Goal: Find contact information: Find contact information

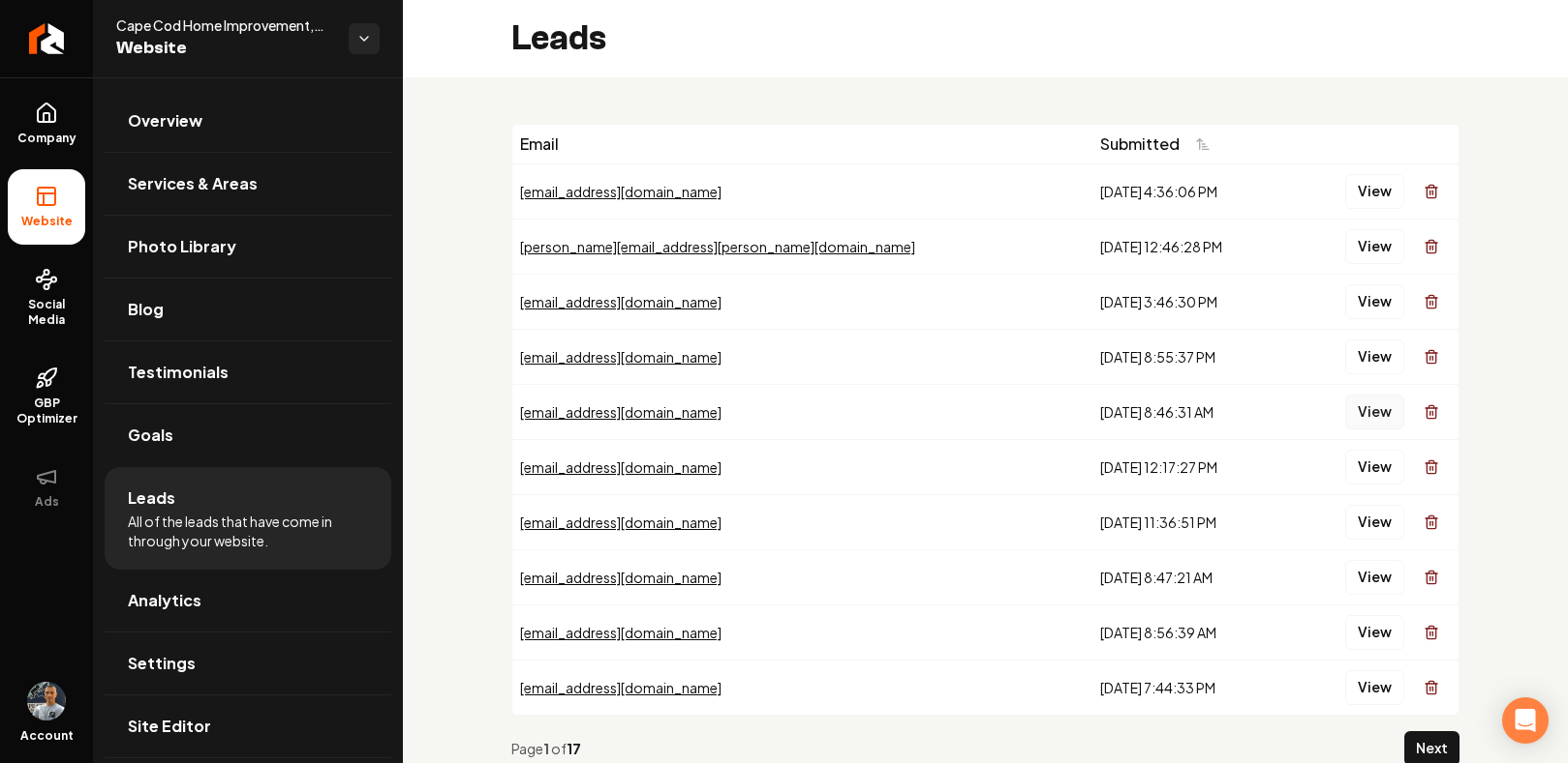
click at [1382, 411] on button "View" at bounding box center [1374, 413] width 59 height 35
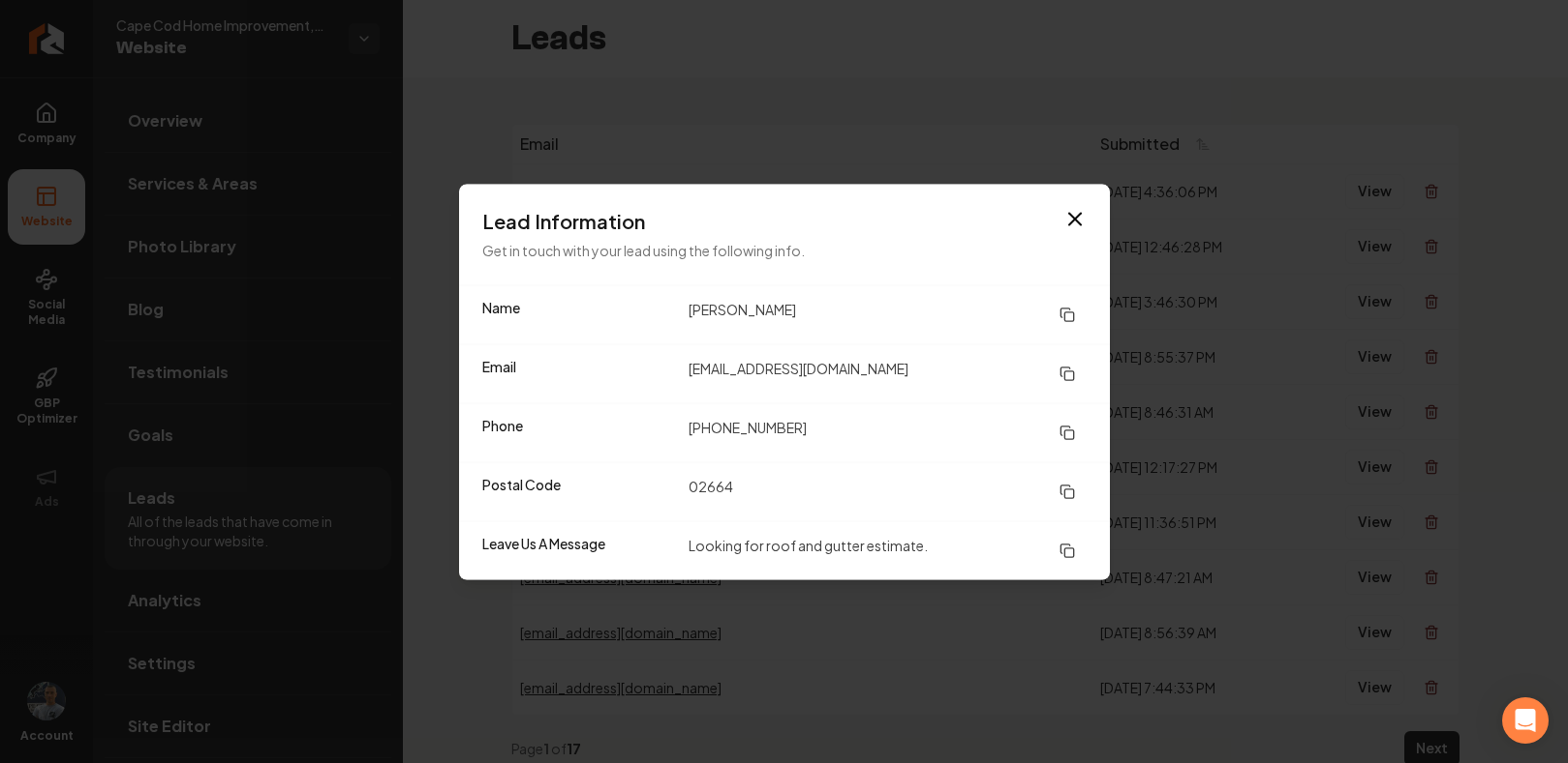
drag, startPoint x: 819, startPoint y: 309, endPoint x: 681, endPoint y: 311, distance: 138.0
click at [681, 311] on div "Name [PERSON_NAME]" at bounding box center [784, 315] width 650 height 59
drag, startPoint x: 864, startPoint y: 369, endPoint x: 691, endPoint y: 367, distance: 173.0
click at [691, 367] on dd "[EMAIL_ADDRESS][DOMAIN_NAME]" at bounding box center [887, 374] width 398 height 35
copy dd "[EMAIL_ADDRESS][DOMAIN_NAME]"
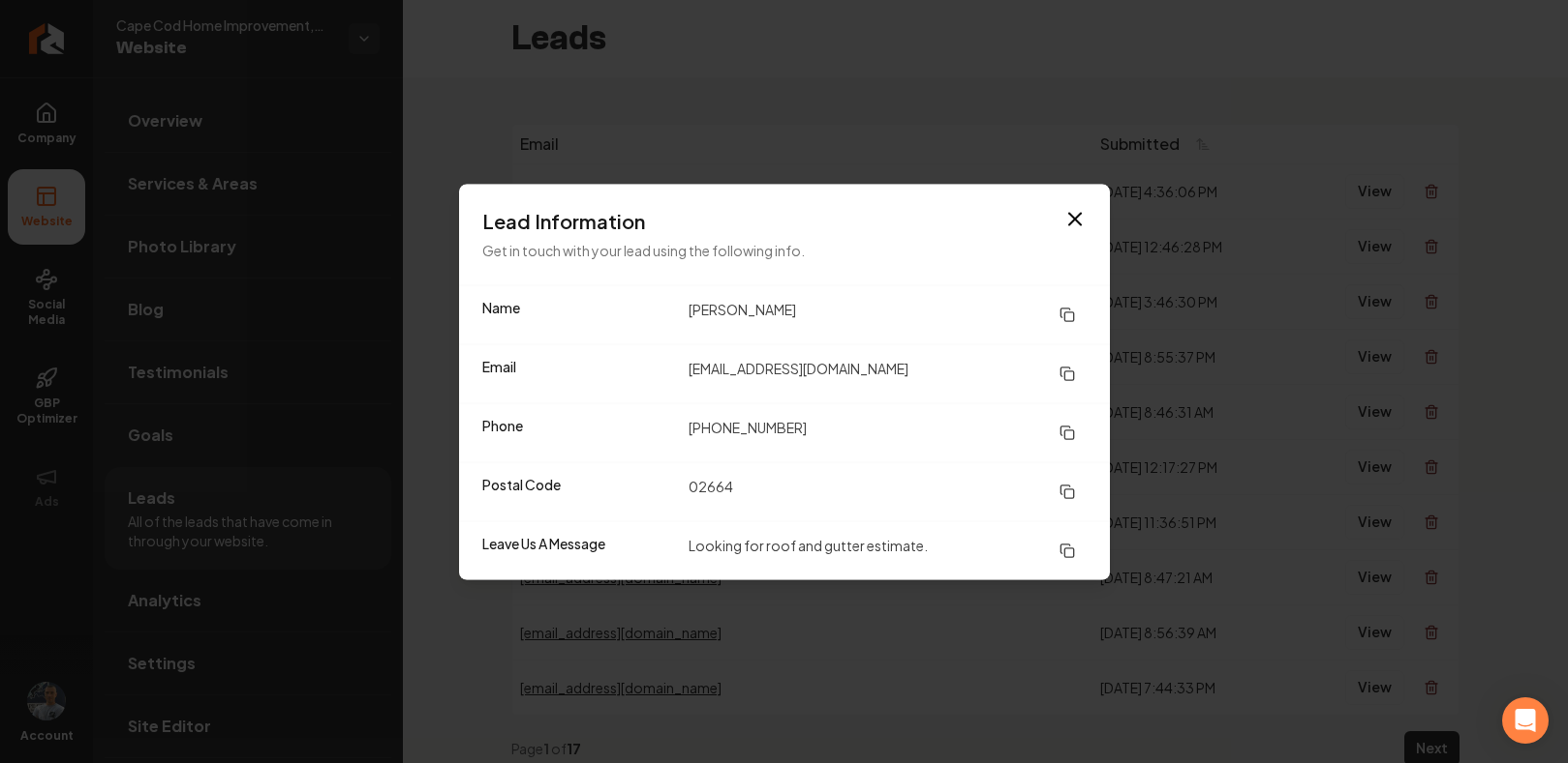
click at [820, 427] on dd "[PHONE_NUMBER]" at bounding box center [887, 432] width 398 height 35
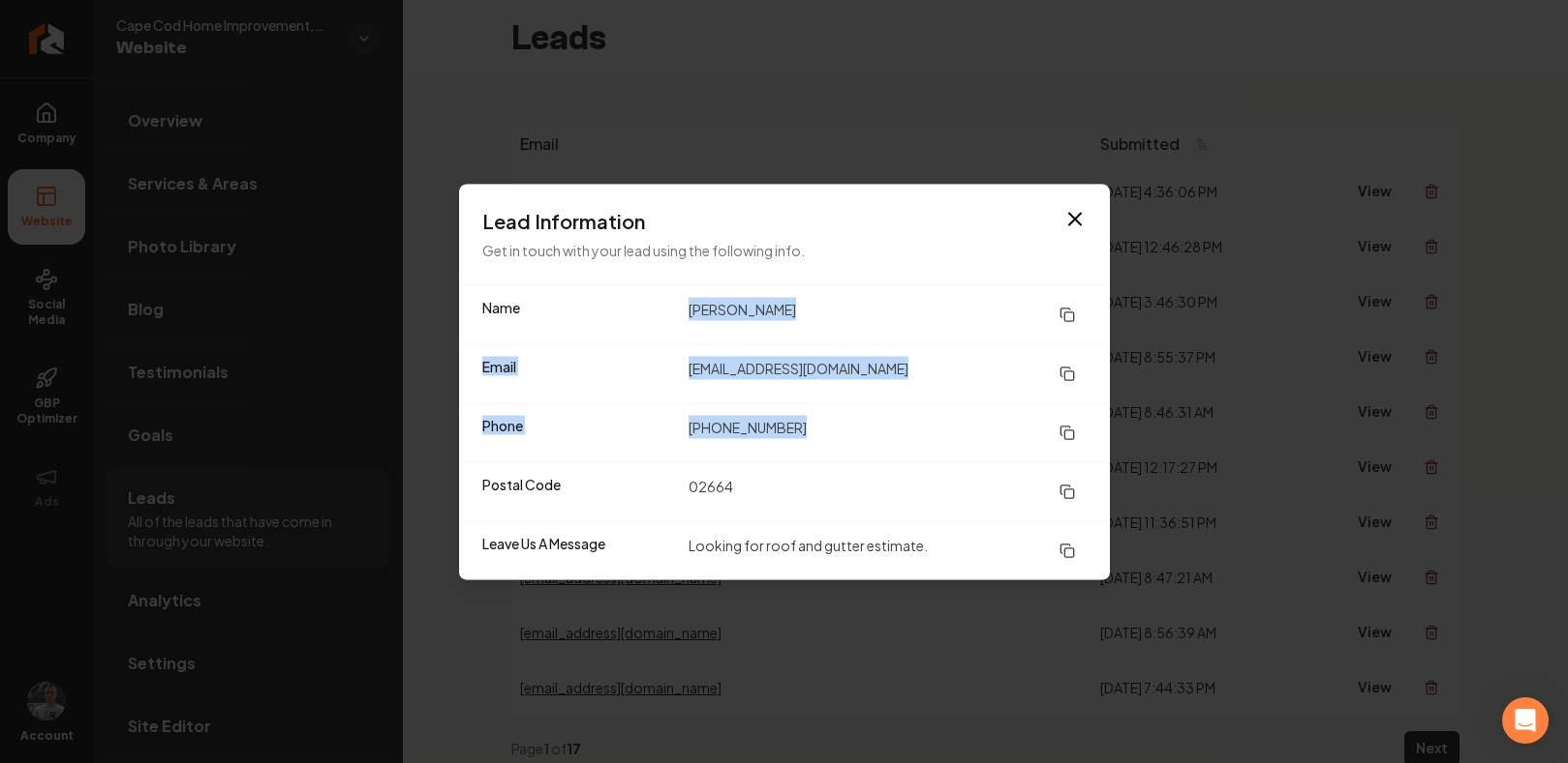
drag, startPoint x: 795, startPoint y: 427, endPoint x: 716, endPoint y: 309, distance: 142.0
click at [689, 309] on dl "Name [PERSON_NAME] Email [EMAIL_ADDRESS][DOMAIN_NAME] Phone [PHONE_NUMBER] Post…" at bounding box center [784, 432] width 650 height 294
copy dl "[PERSON_NAME] Email [EMAIL_ADDRESS][DOMAIN_NAME] Phone [PHONE_NUMBER]"
drag, startPoint x: 1070, startPoint y: 374, endPoint x: 1077, endPoint y: 382, distance: 10.6
click at [1070, 374] on icon at bounding box center [1067, 374] width 16 height 16
